Goal: Communication & Community: Answer question/provide support

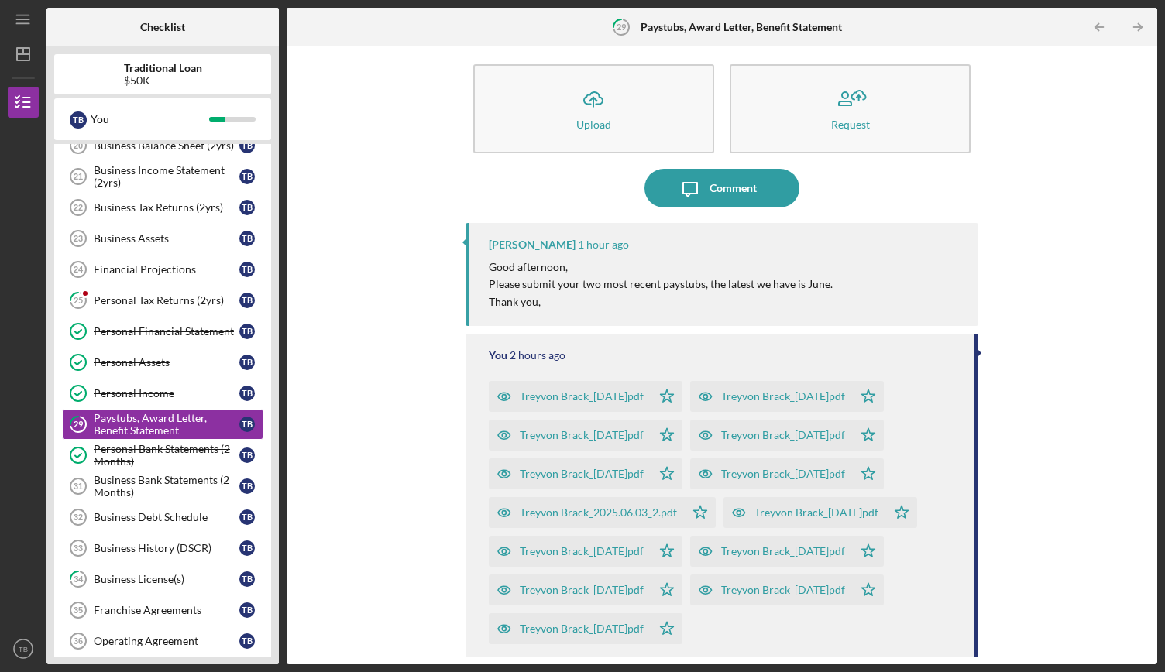
scroll to position [16, 0]
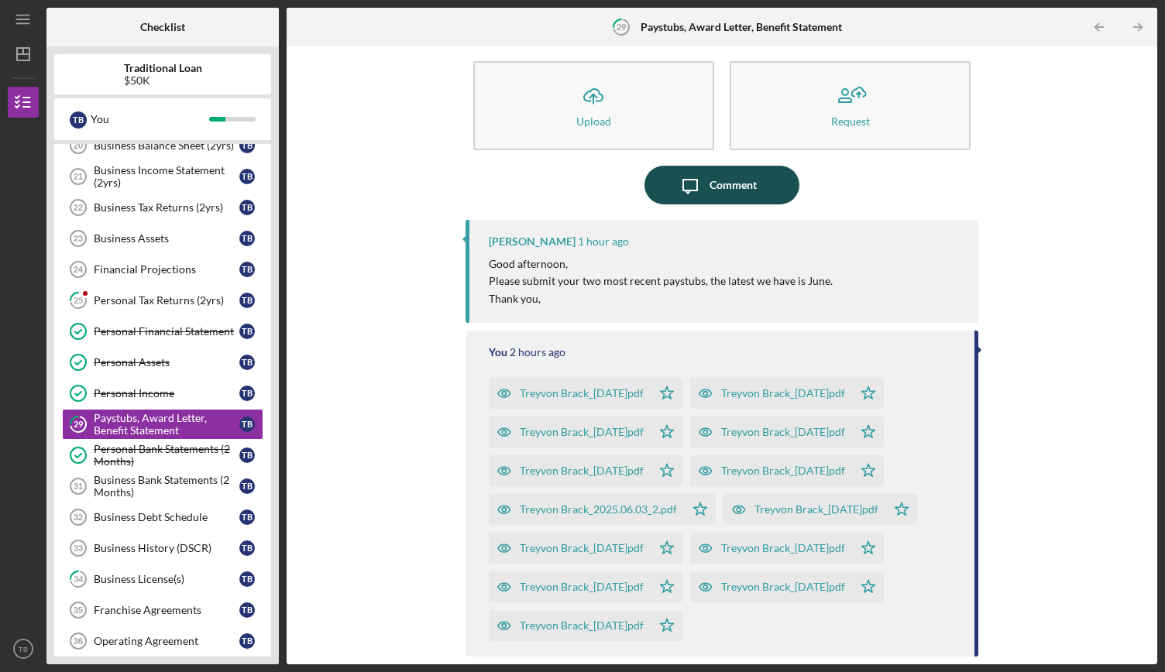
click at [736, 187] on div "Comment" at bounding box center [733, 185] width 47 height 39
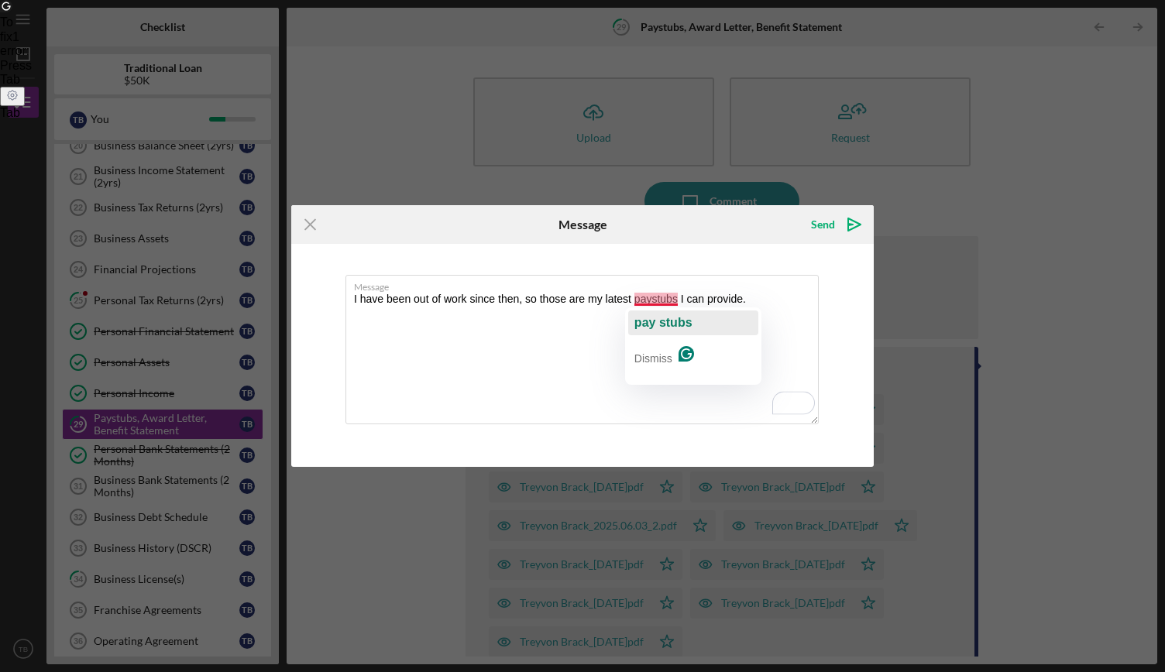
click at [671, 325] on span "pay stubs" at bounding box center [663, 322] width 58 height 13
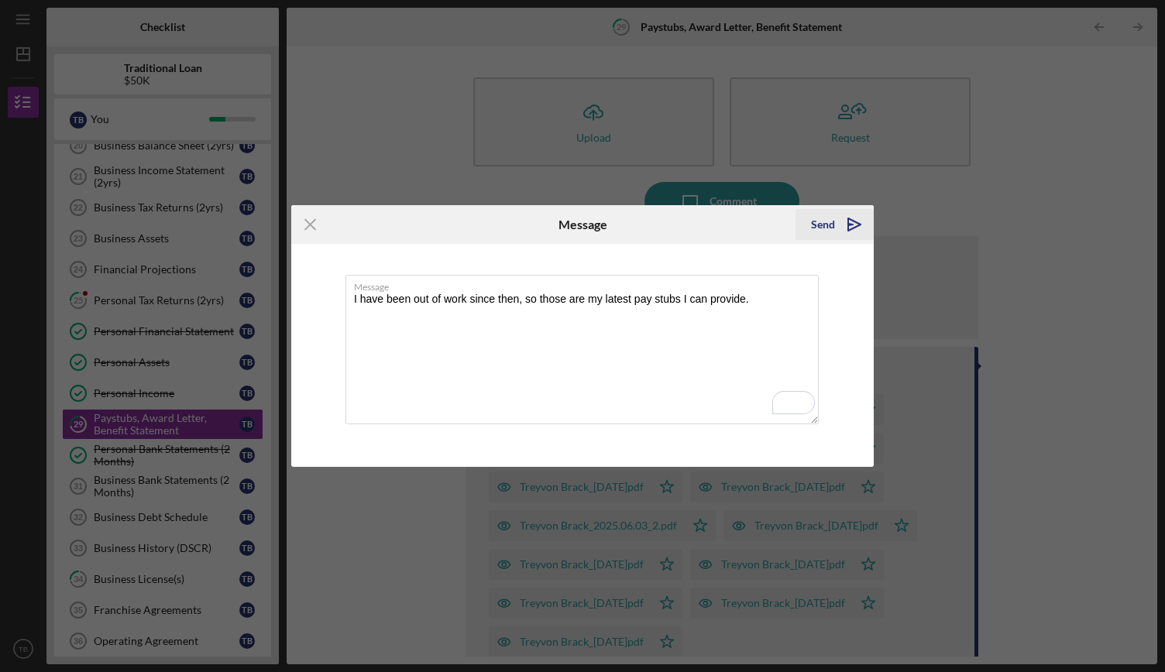
type textarea "I have been out of work since then, so those are my latest pay stubs I can prov…"
click at [846, 222] on icon "Icon/icon-invite-send" at bounding box center [854, 224] width 39 height 39
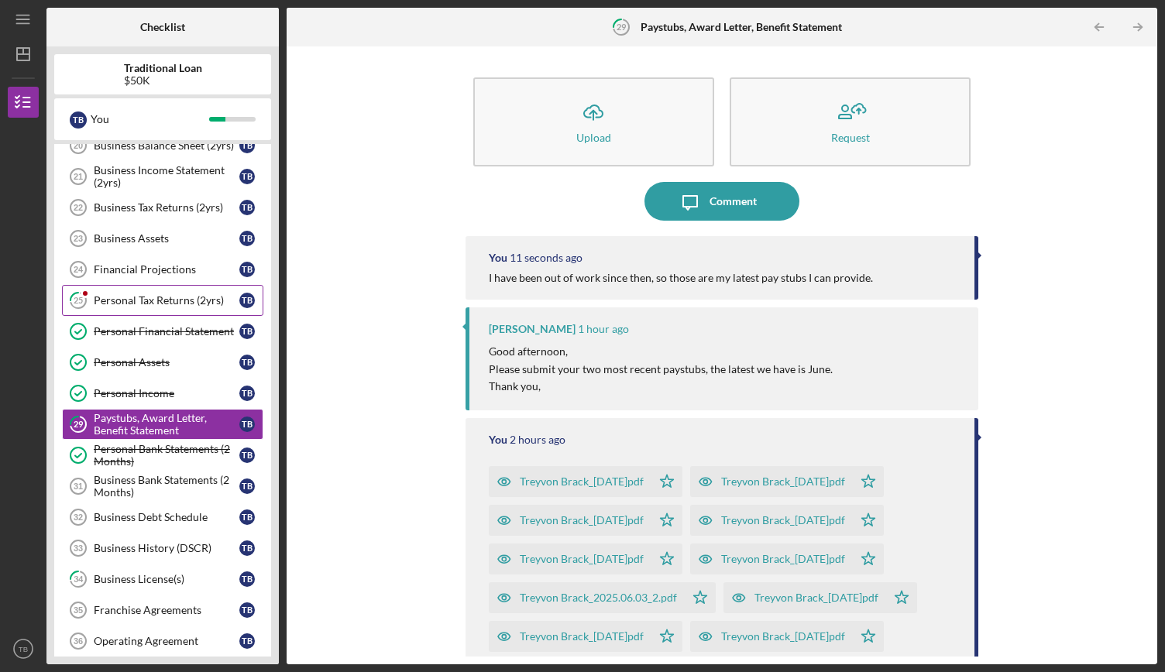
click at [196, 294] on div "Personal Tax Returns (2yrs)" at bounding box center [167, 300] width 146 height 12
